Goal: Transaction & Acquisition: Purchase product/service

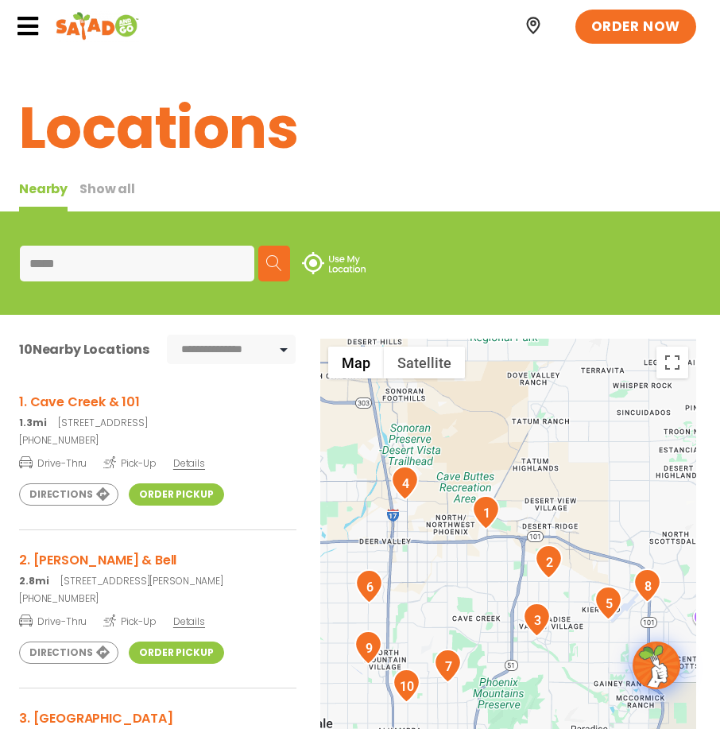
click at [188, 462] on span "Details" at bounding box center [189, 463] width 32 height 14
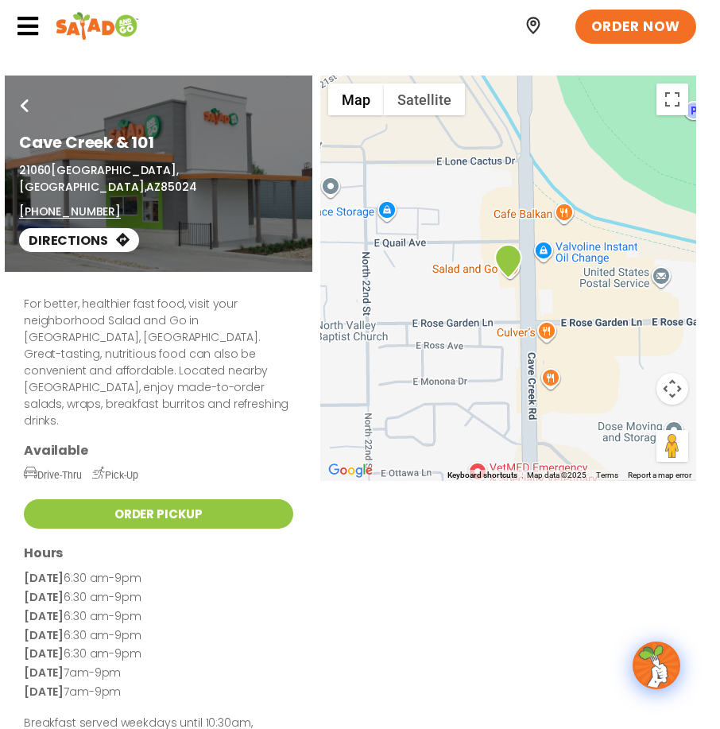
click at [25, 25] on icon at bounding box center [28, 26] width 24 height 24
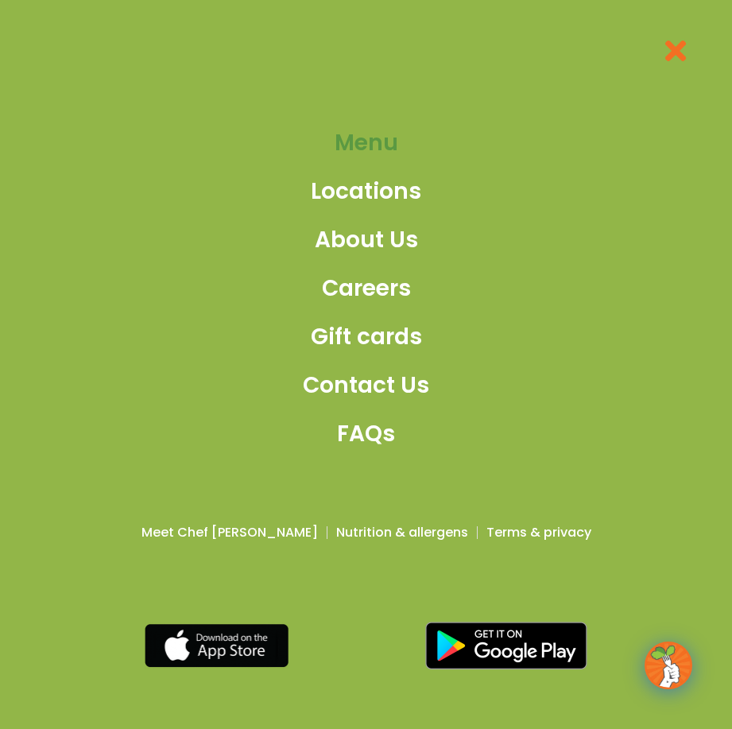
click at [376, 142] on span "Menu" at bounding box center [367, 142] width 64 height 33
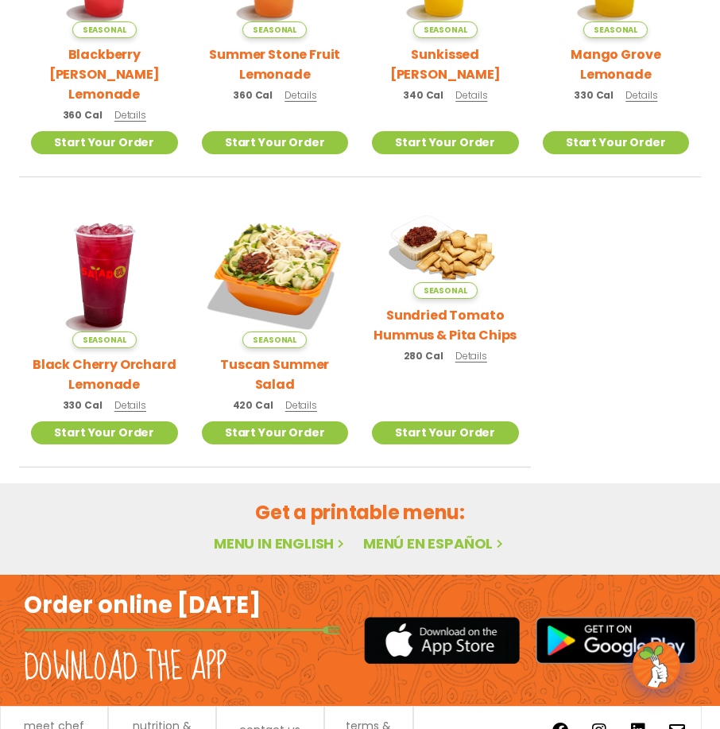
scroll to position [575, 0]
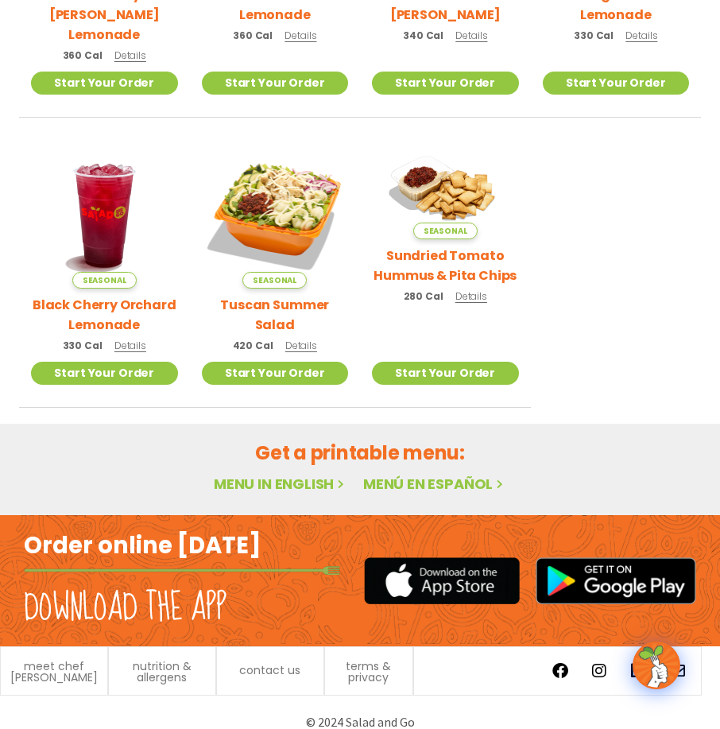
click at [297, 474] on link "Menu in English" at bounding box center [281, 484] width 134 height 20
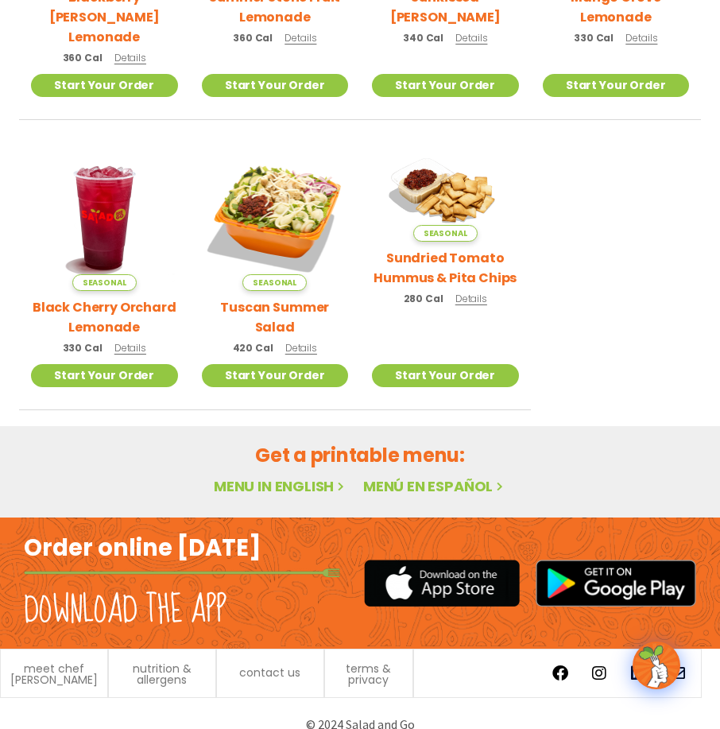
scroll to position [575, 0]
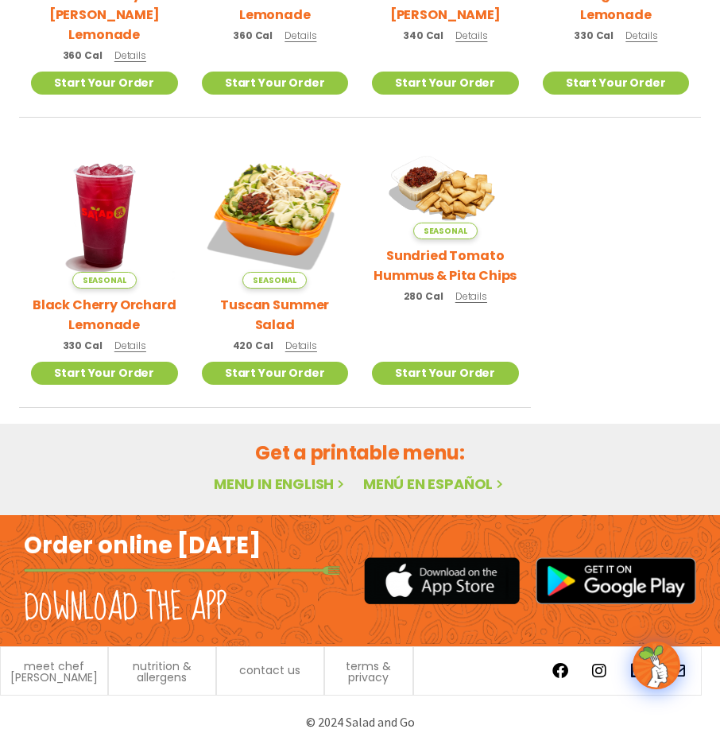
click at [281, 474] on link "Menu in English" at bounding box center [281, 484] width 134 height 20
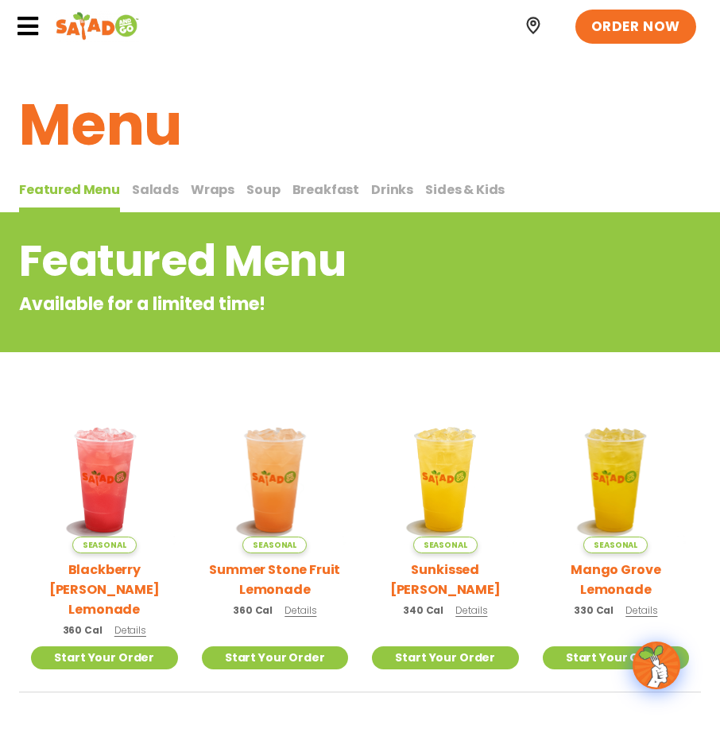
click at [144, 186] on span "Salads" at bounding box center [155, 190] width 47 height 18
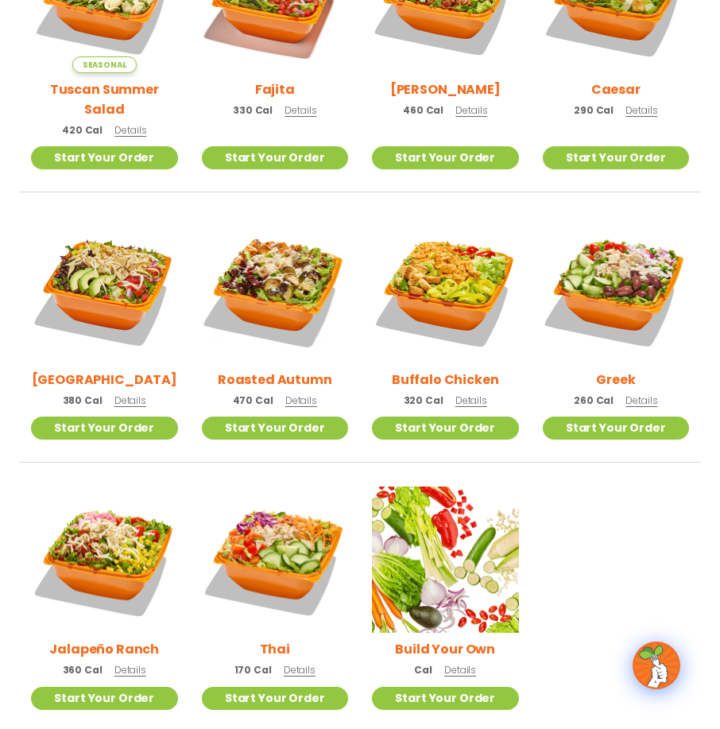
scroll to position [636, 0]
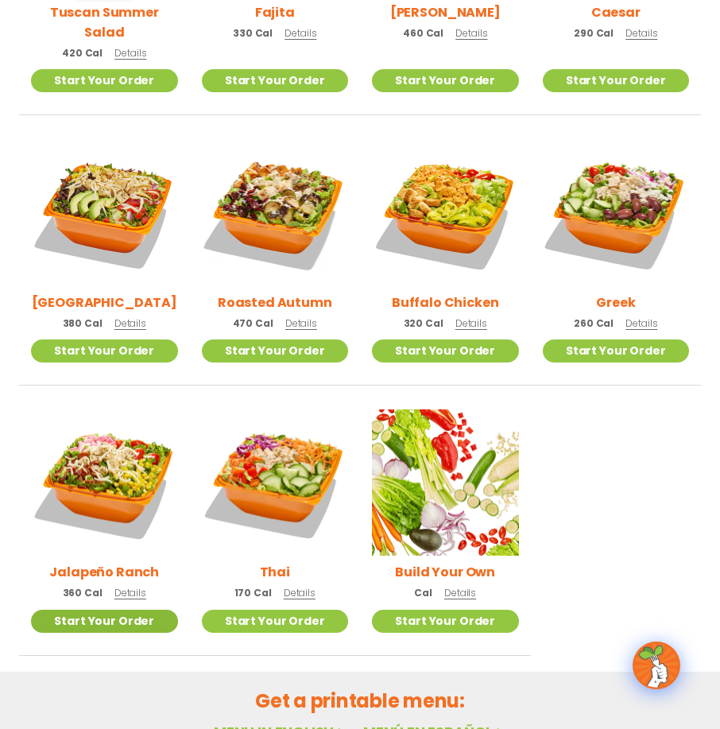
click at [114, 610] on link "Start Your Order" at bounding box center [104, 621] width 147 height 23
